Goal: Navigation & Orientation: Find specific page/section

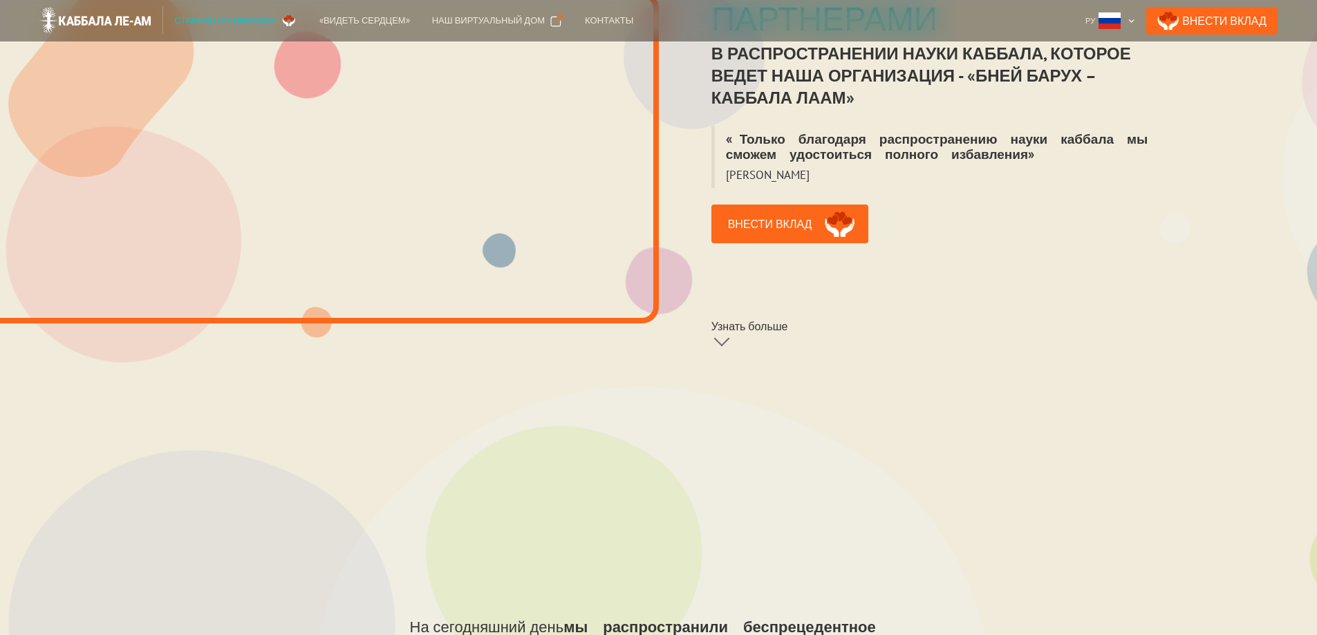
scroll to position [415, 0]
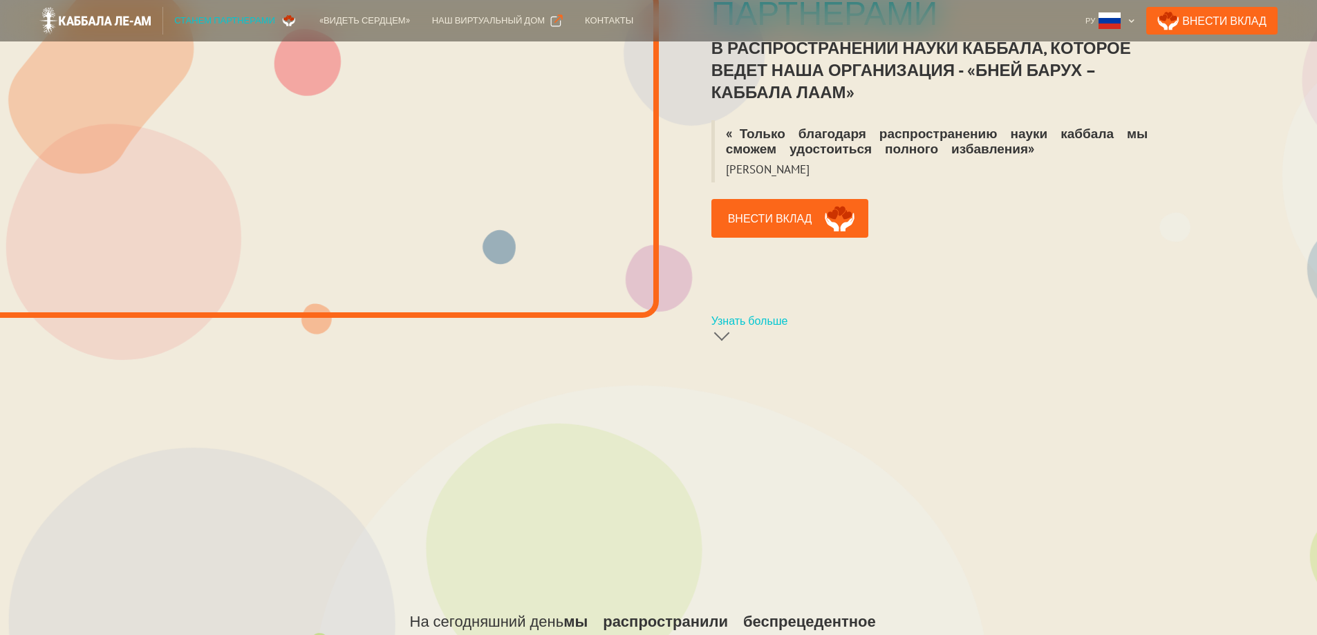
click at [726, 327] on div at bounding box center [721, 333] width 16 height 16
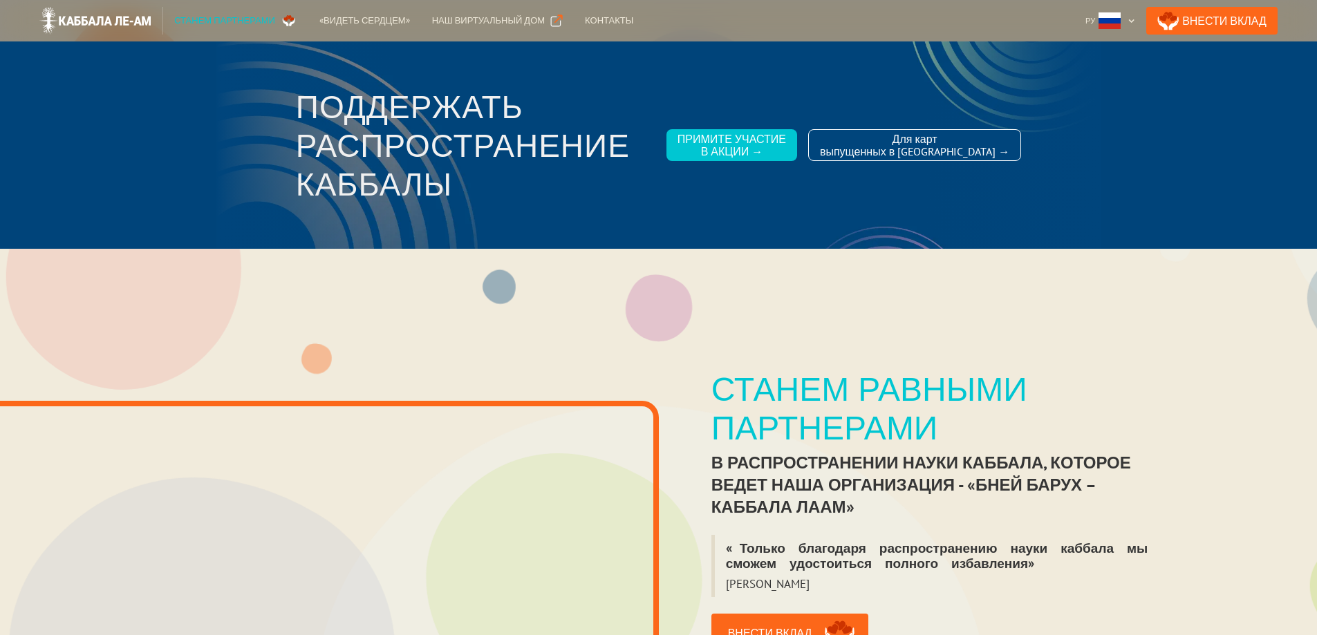
click at [239, 18] on div "Станем партнерами" at bounding box center [224, 21] width 101 height 14
click at [878, 151] on div "Для карт выпущенных в [GEOGRAPHIC_DATA] →" at bounding box center [914, 145] width 189 height 25
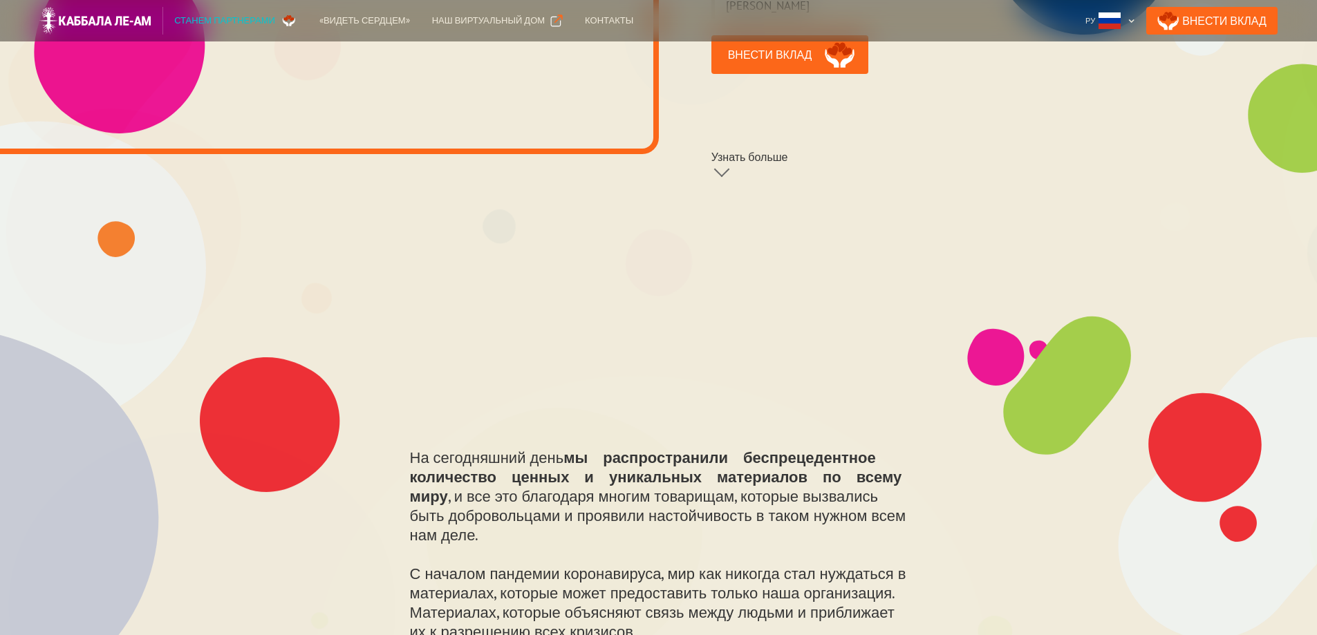
scroll to position [346, 0]
